Goal: Information Seeking & Learning: Check status

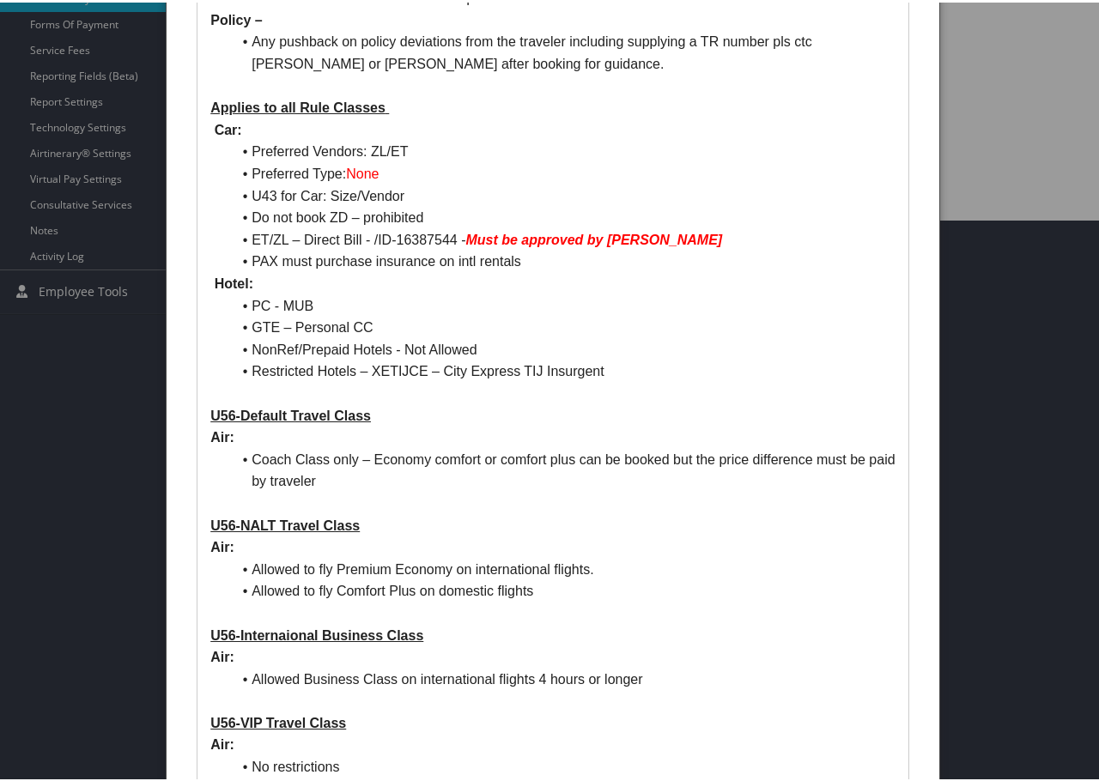
scroll to position [601, 0]
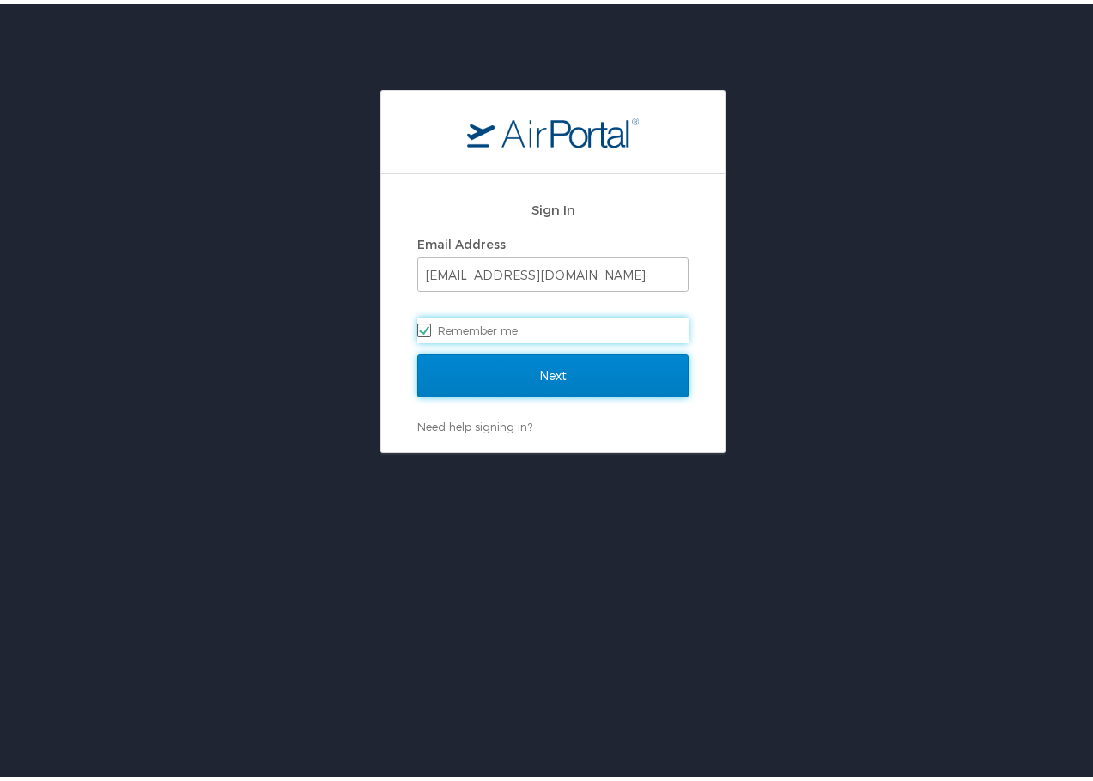
click at [552, 376] on input "Next" at bounding box center [552, 371] width 271 height 43
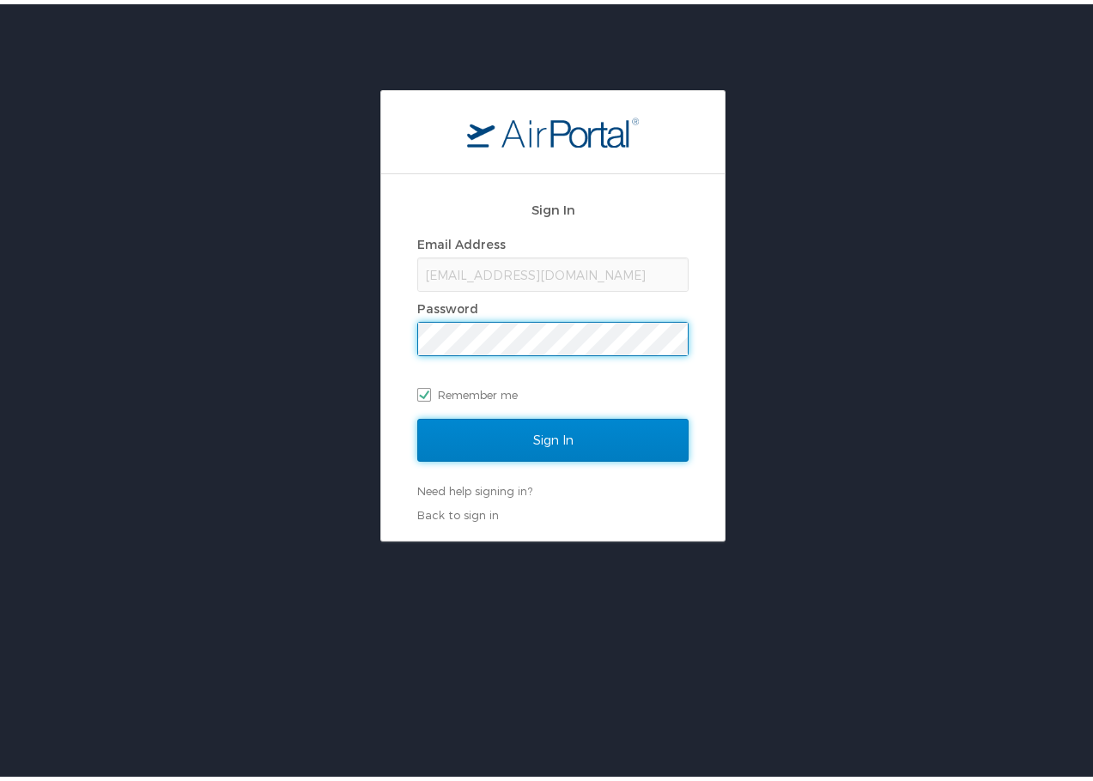
click at [524, 438] on input "Sign In" at bounding box center [552, 436] width 271 height 43
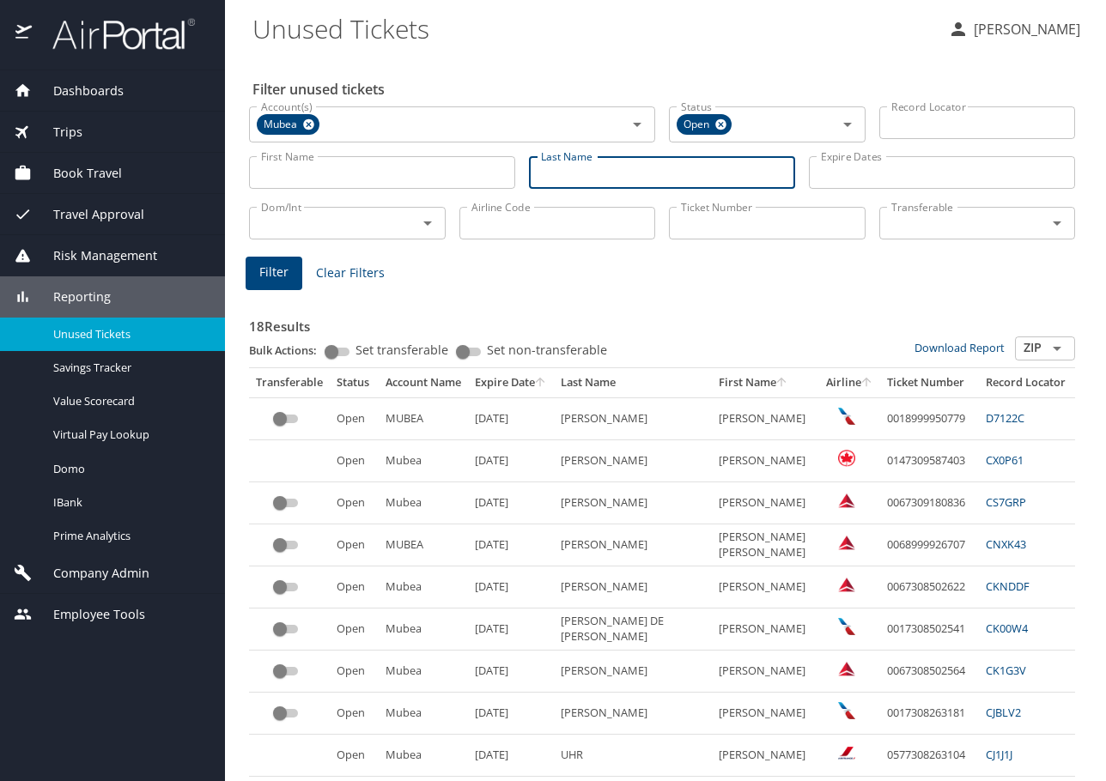
drag, startPoint x: 584, startPoint y: 174, endPoint x: 625, endPoint y: 155, distance: 45.7
click at [584, 174] on input "Last Name" at bounding box center [662, 172] width 266 height 33
type input "[PERSON_NAME]"
click at [257, 282] on button "Filter" at bounding box center [274, 273] width 57 height 33
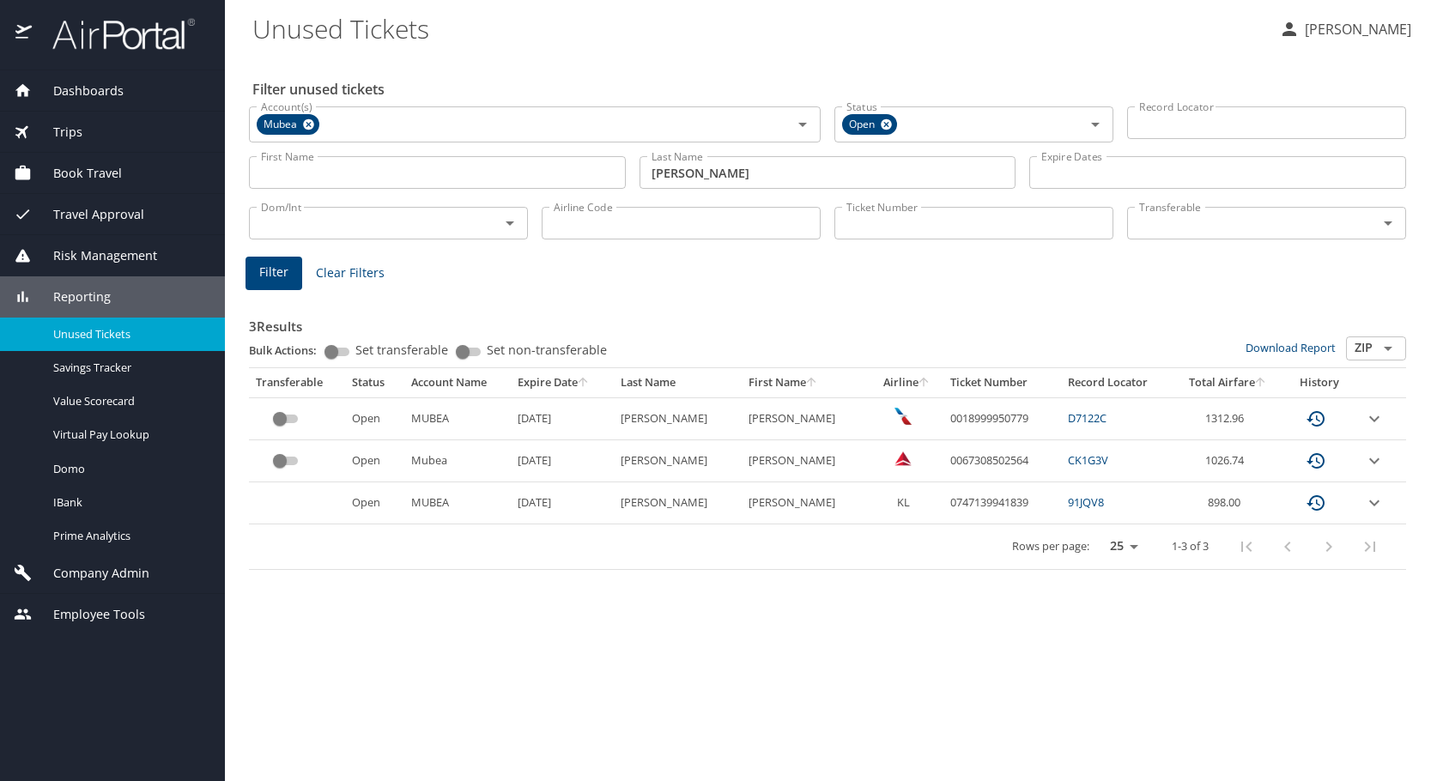
click at [1105, 415] on icon "expand row" at bounding box center [1374, 419] width 21 height 21
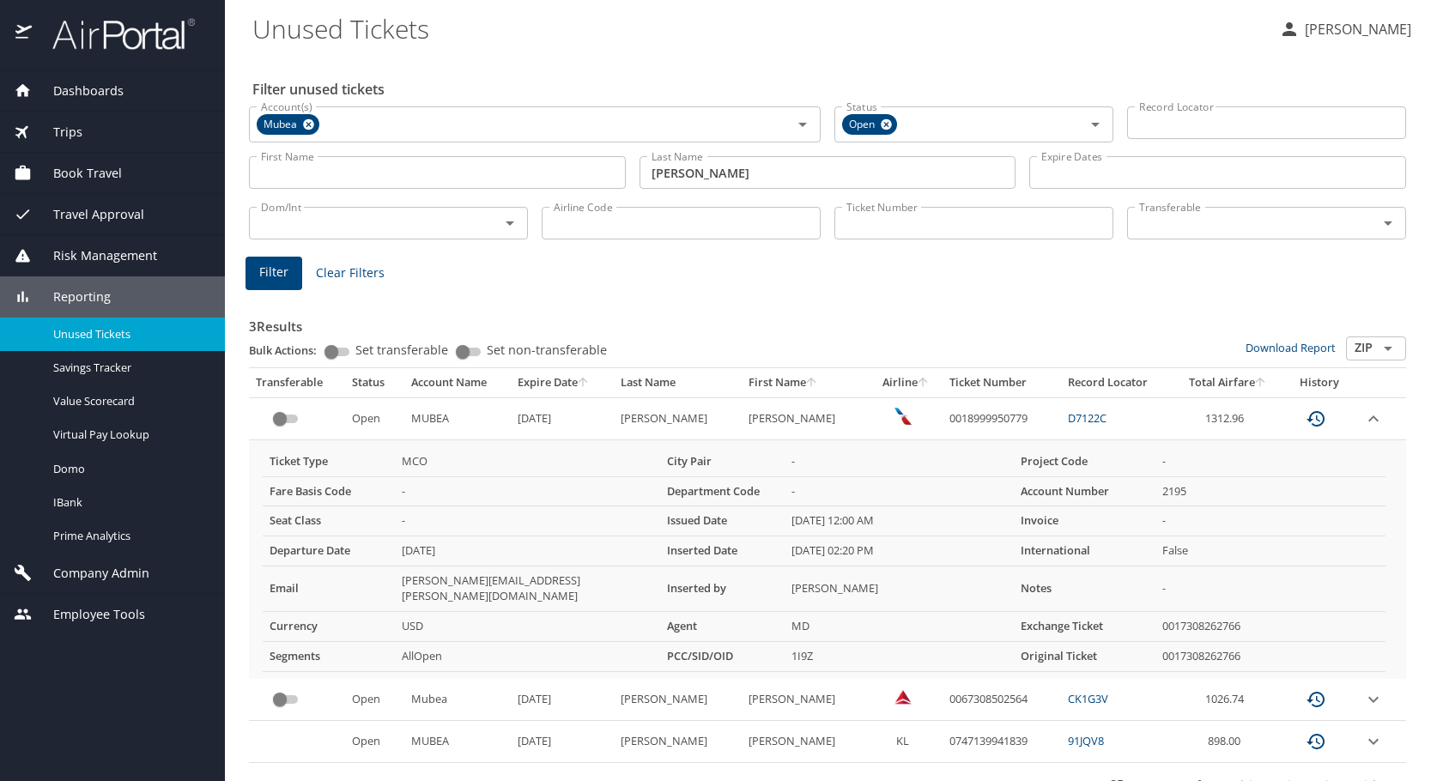
click at [1105, 415] on icon "expand row" at bounding box center [1374, 419] width 21 height 21
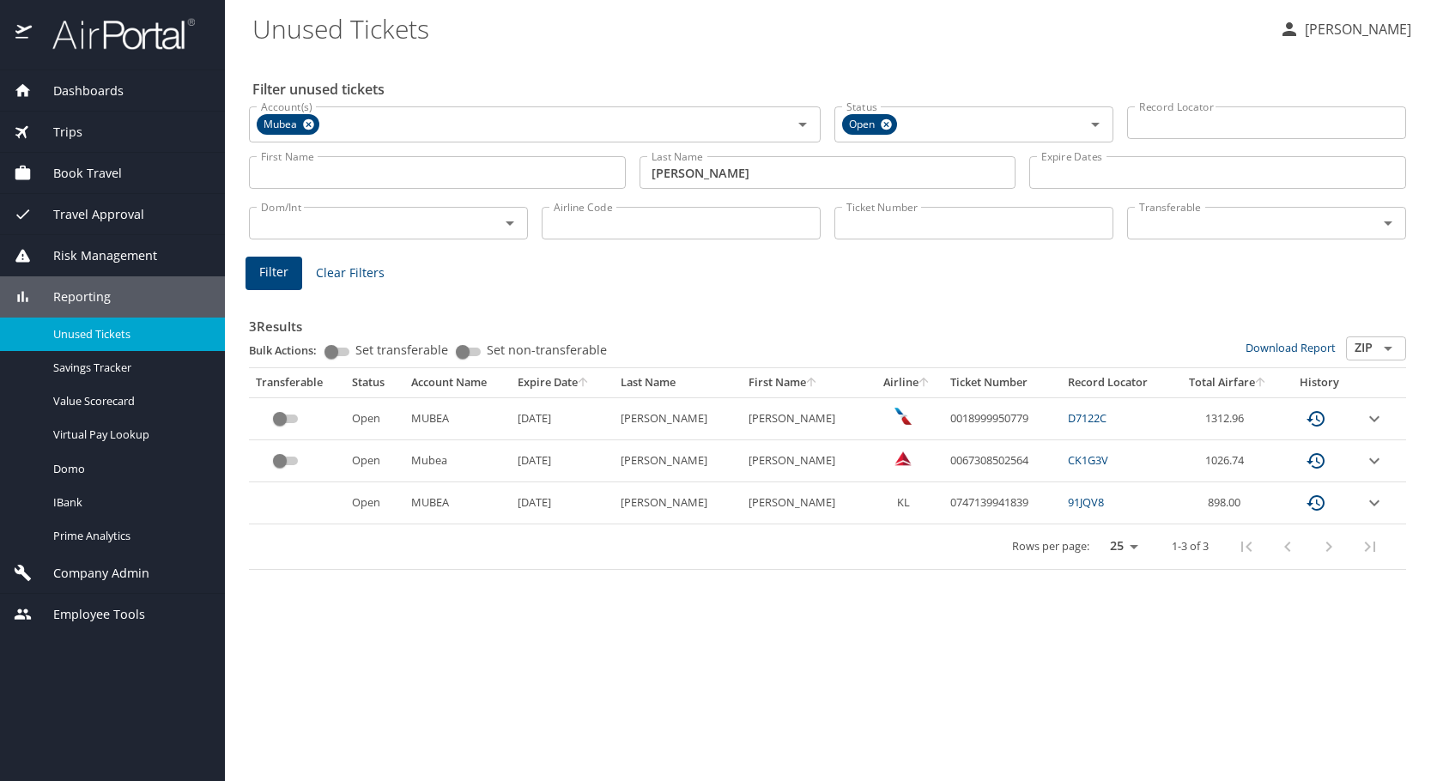
click at [1105, 429] on icon "expand row" at bounding box center [1374, 419] width 21 height 21
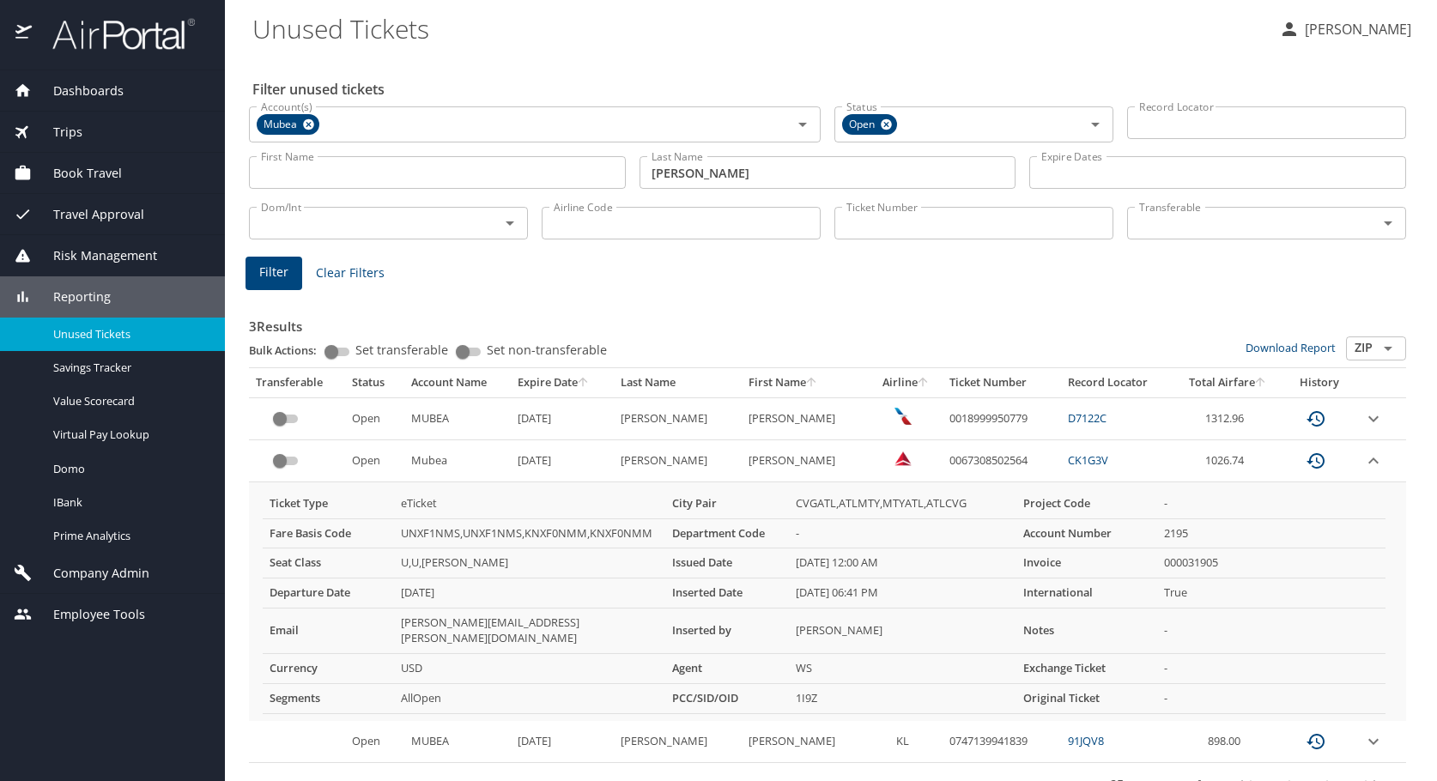
click at [948, 453] on td "0067308502564" at bounding box center [1002, 462] width 118 height 42
copy td "0067308502564"
click at [94, 471] on span "Domo" at bounding box center [128, 469] width 151 height 16
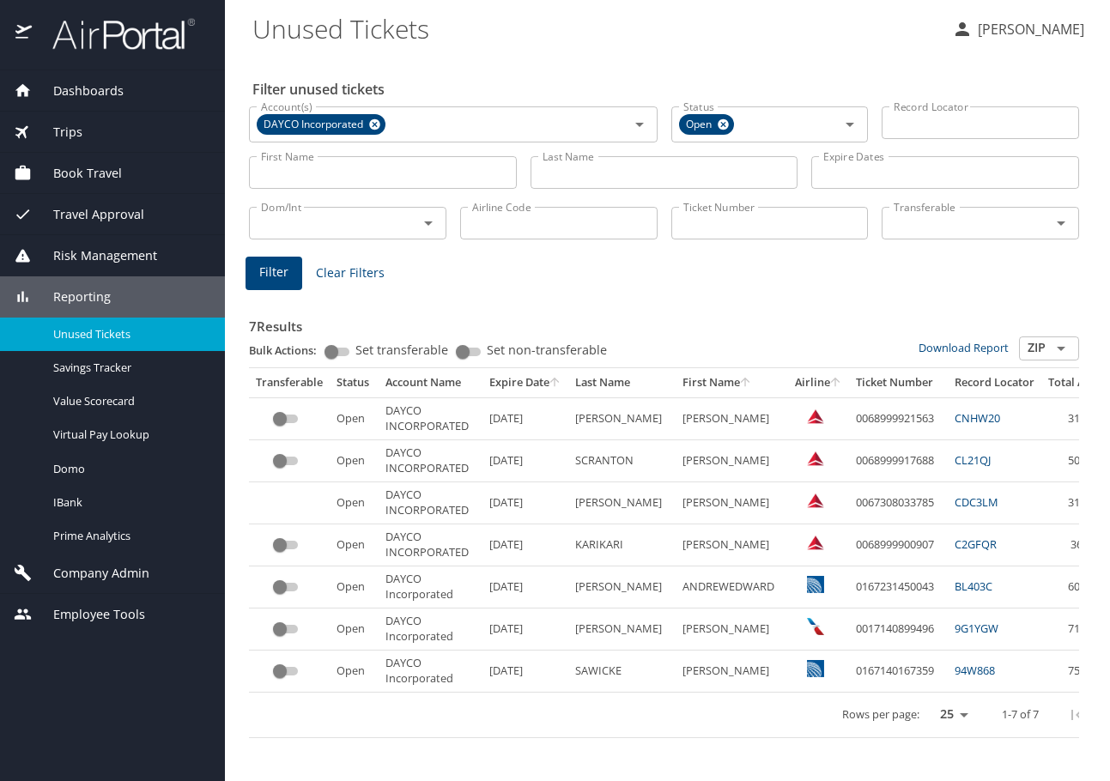
click at [640, 188] on input "Last Name" at bounding box center [665, 172] width 268 height 33
type input "[PERSON_NAME]"
click at [271, 266] on span "Filter" at bounding box center [273, 272] width 29 height 21
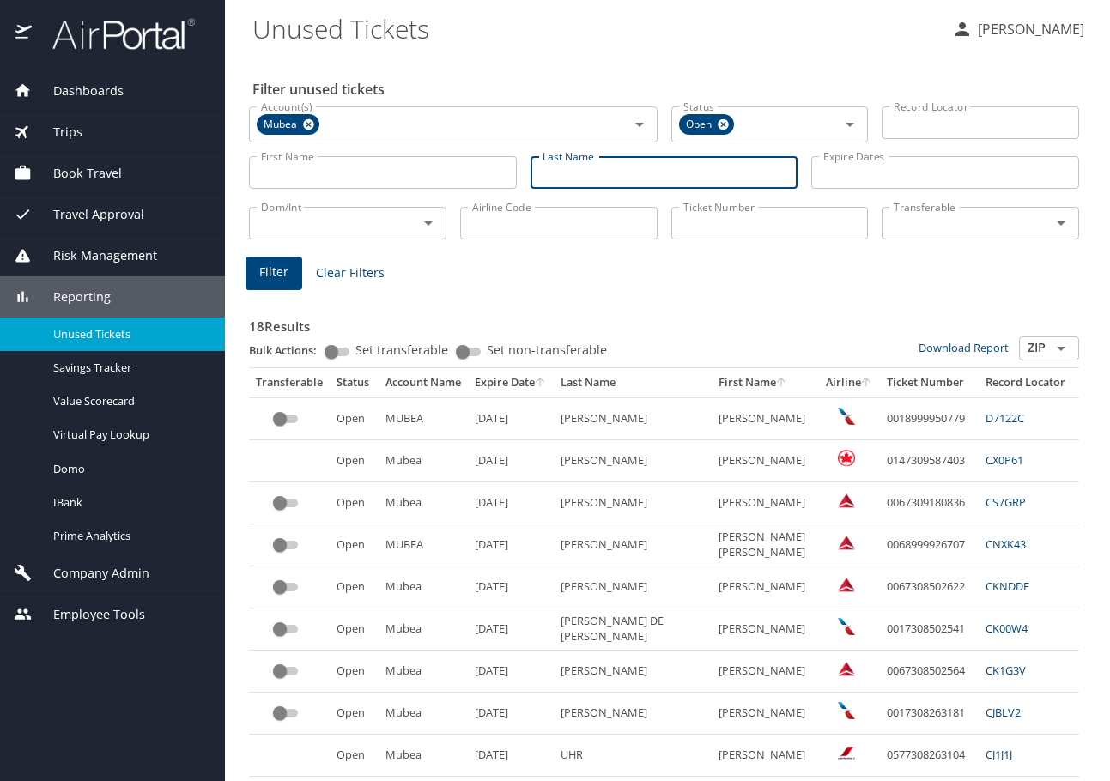
click at [598, 173] on input "Last Name" at bounding box center [665, 172] width 268 height 33
type input "[PERSON_NAME]"
click at [273, 272] on span "Filter" at bounding box center [273, 272] width 29 height 21
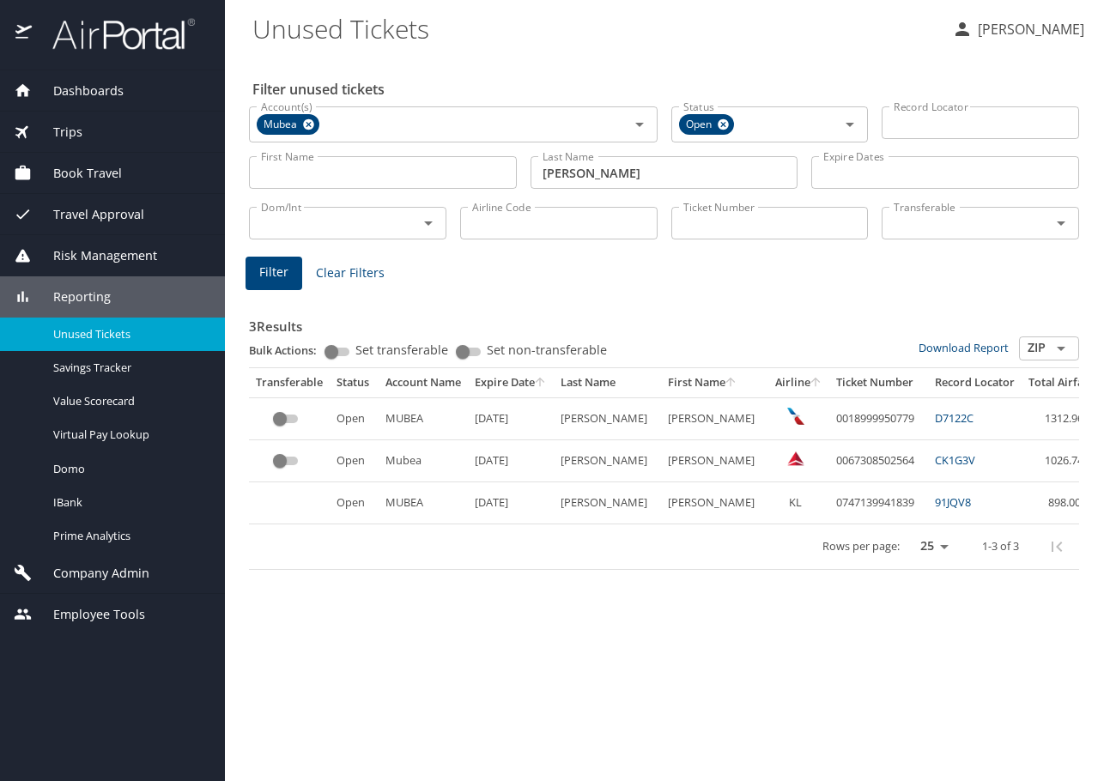
click at [829, 464] on td "0067308502564" at bounding box center [878, 462] width 99 height 42
copy td "0067308502564"
